Goal: Transaction & Acquisition: Book appointment/travel/reservation

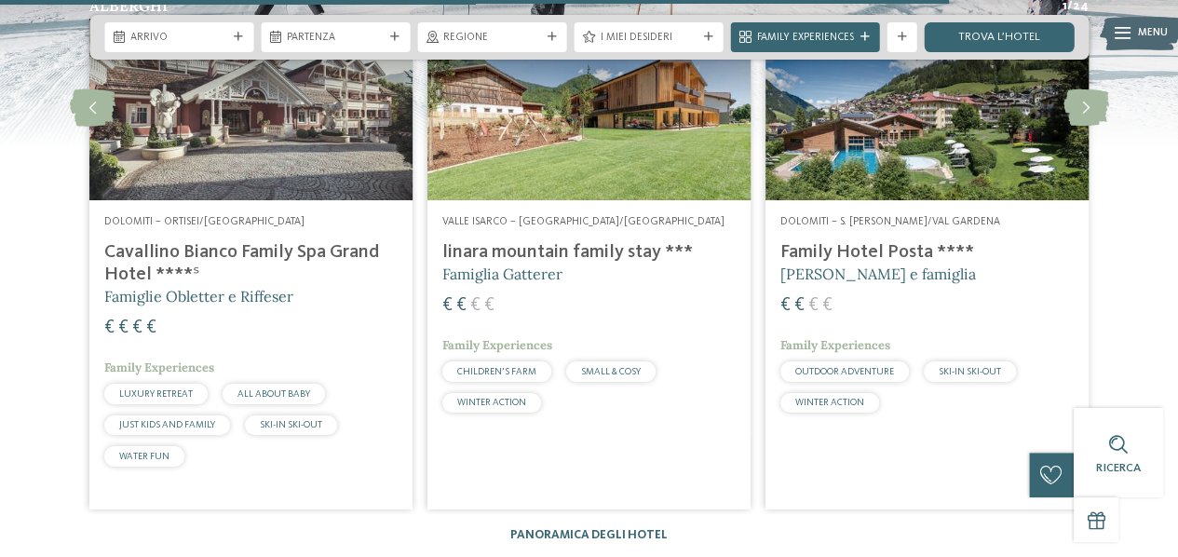
scroll to position [3337, 0]
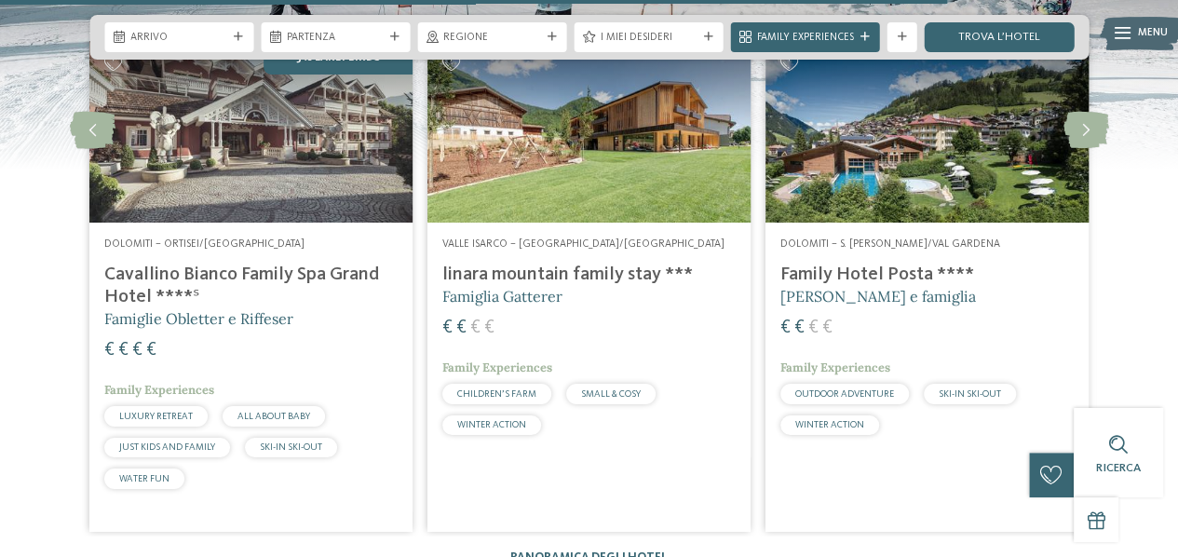
click at [921, 264] on h4 "Family Hotel Posta ****" at bounding box center [927, 275] width 293 height 22
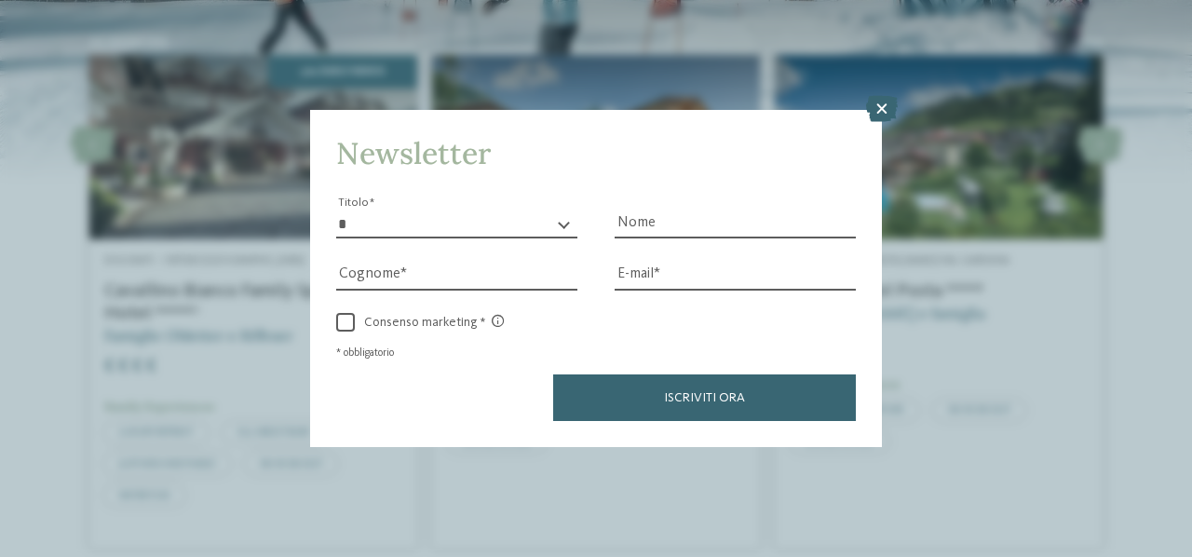
click at [881, 109] on icon at bounding box center [882, 109] width 32 height 26
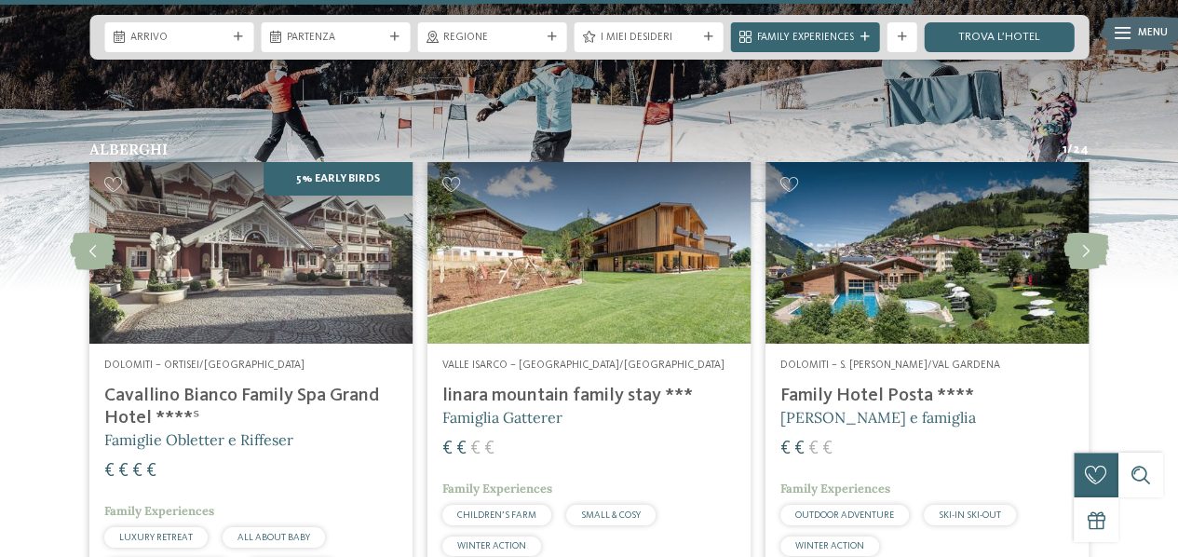
scroll to position [3221, 0]
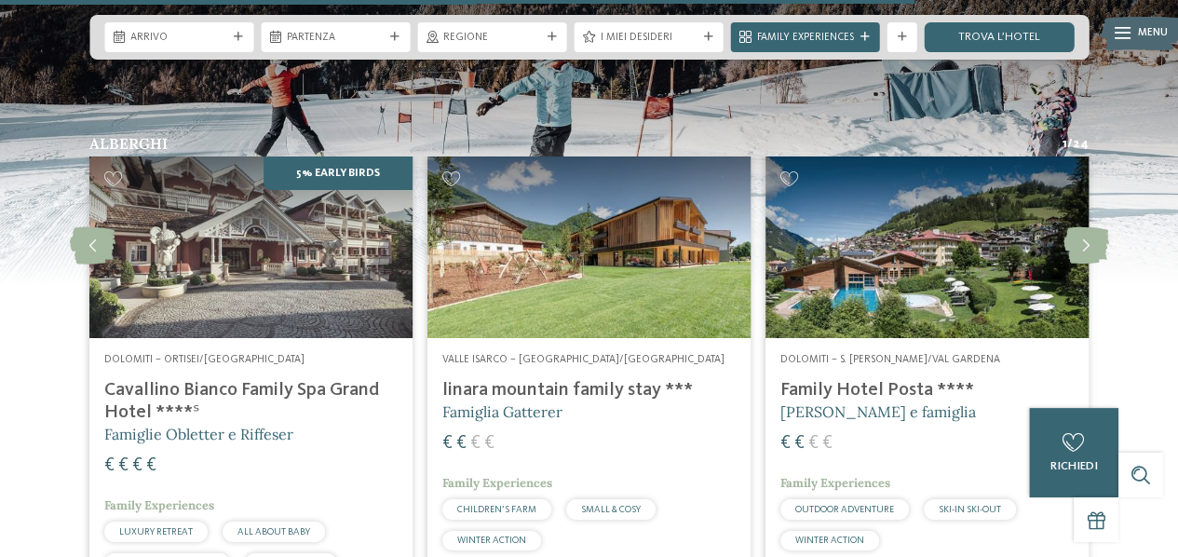
click at [638, 431] on div "€ € € €" at bounding box center [588, 443] width 293 height 25
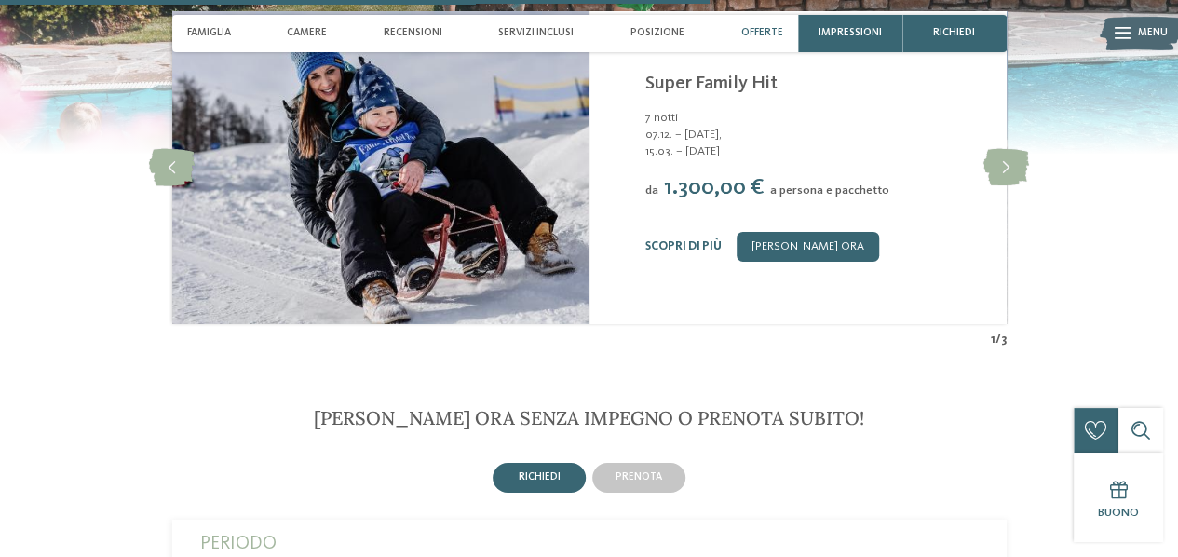
scroll to position [3095, 0]
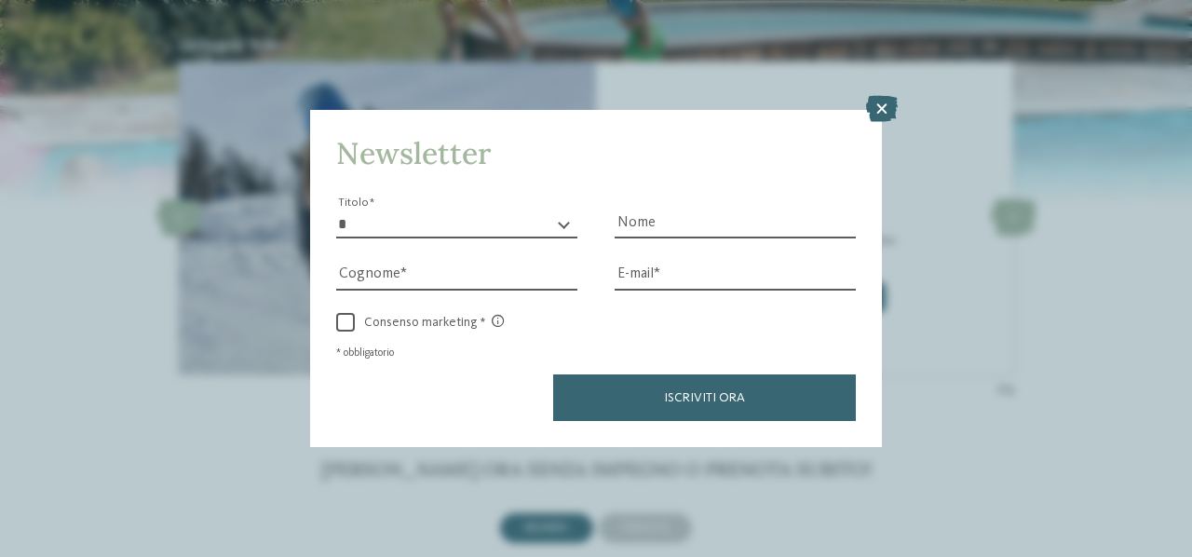
click at [887, 106] on icon at bounding box center [882, 109] width 32 height 26
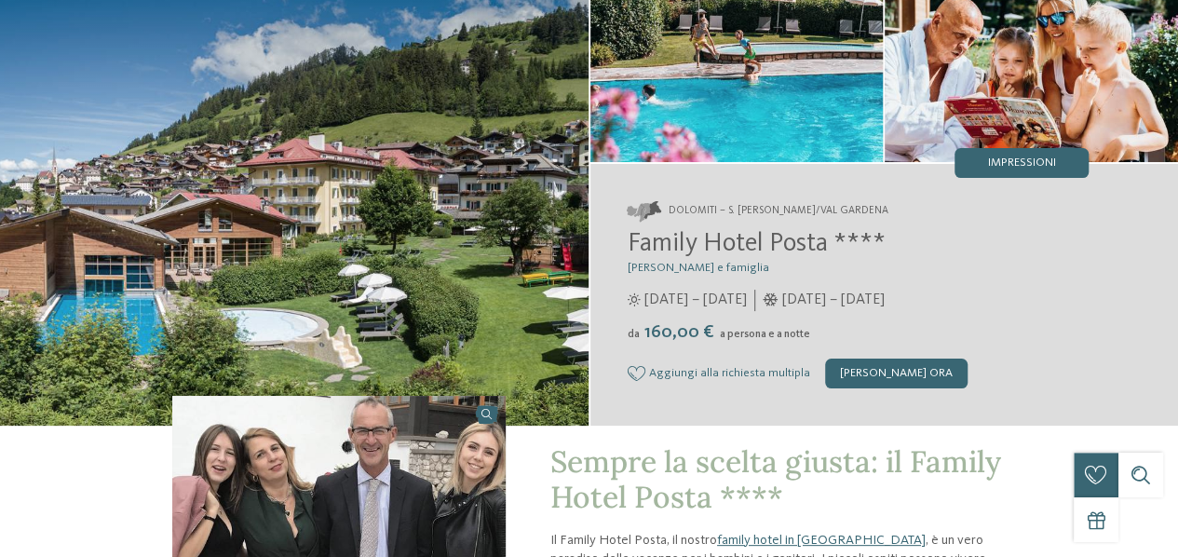
scroll to position [0, 0]
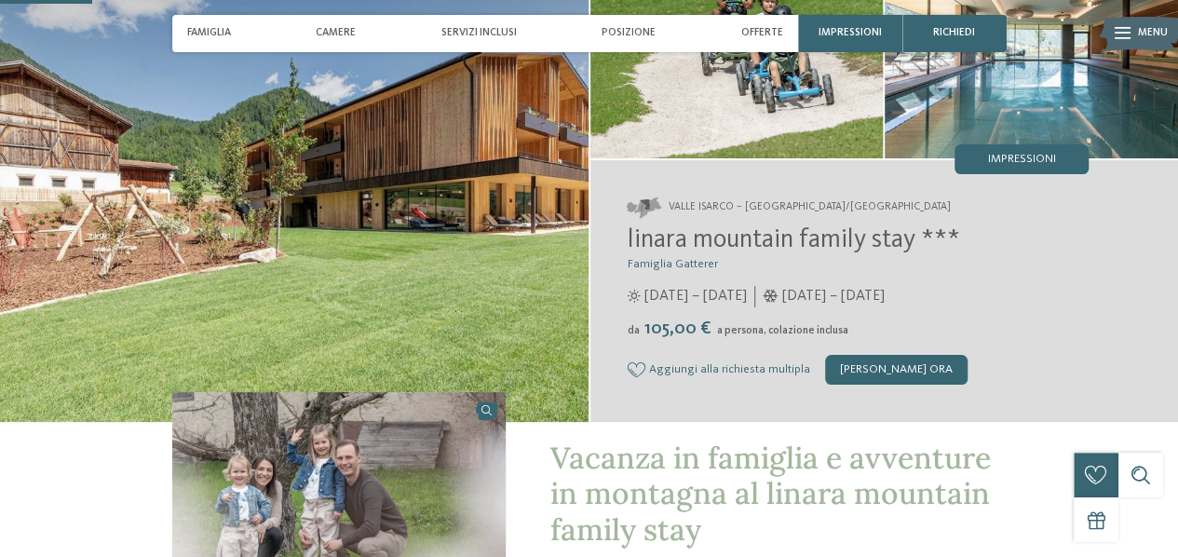
scroll to position [30, 0]
